Goal: Find specific page/section: Find specific page/section

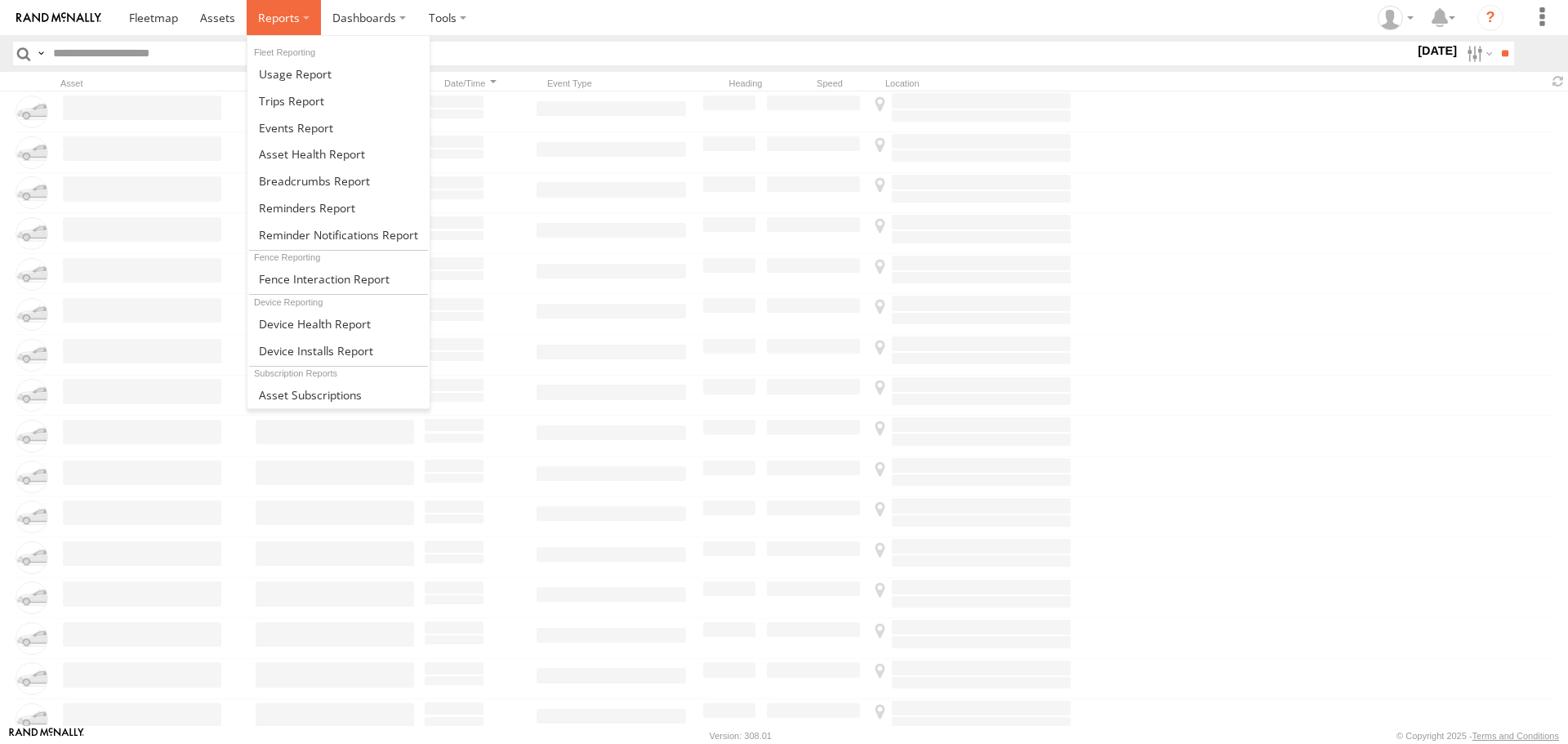
click at [281, 16] on span at bounding box center [279, 18] width 41 height 16
click at [287, 149] on span at bounding box center [312, 154] width 106 height 16
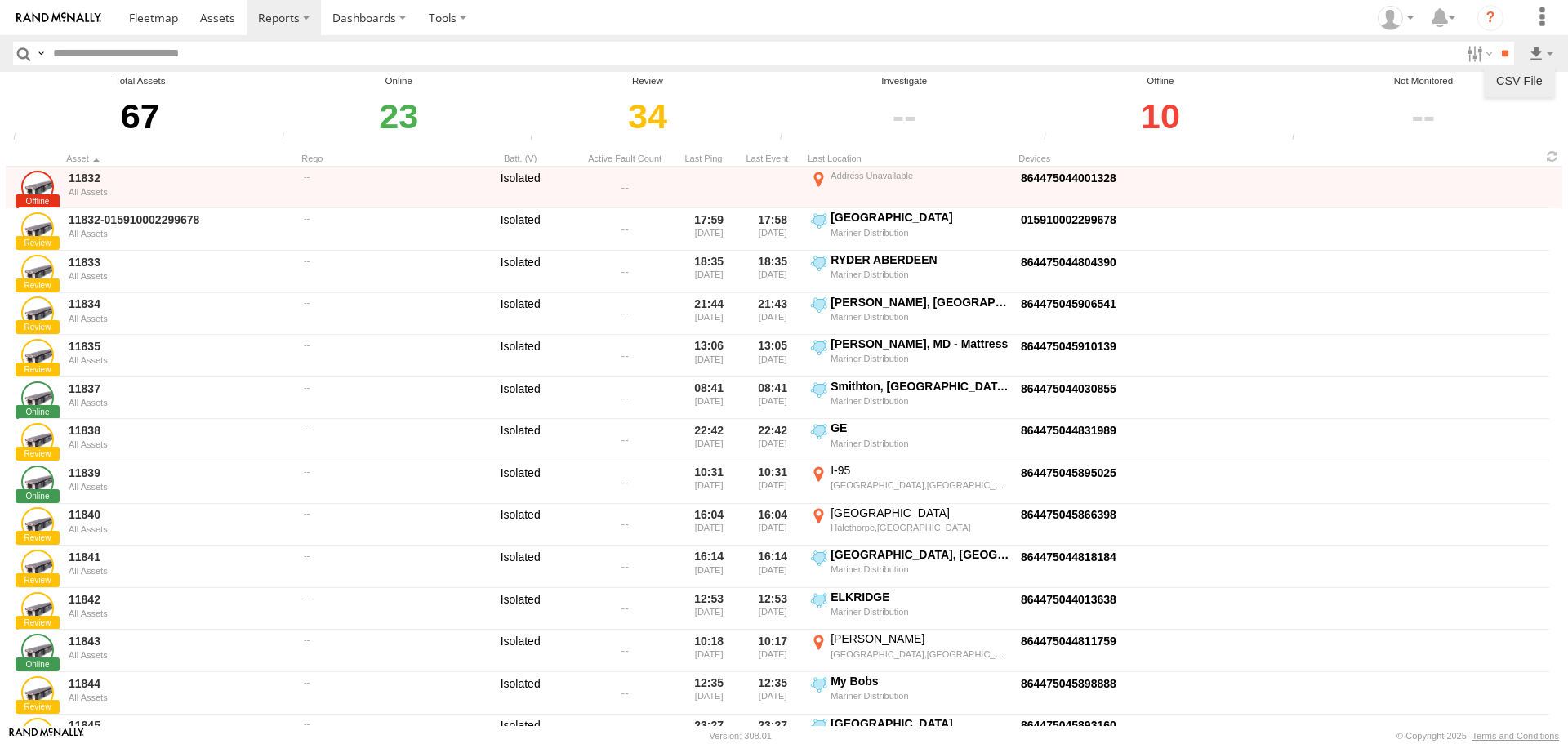
click at [1531, 78] on link at bounding box center [1519, 81] width 58 height 25
